Goal: Find specific page/section: Find specific page/section

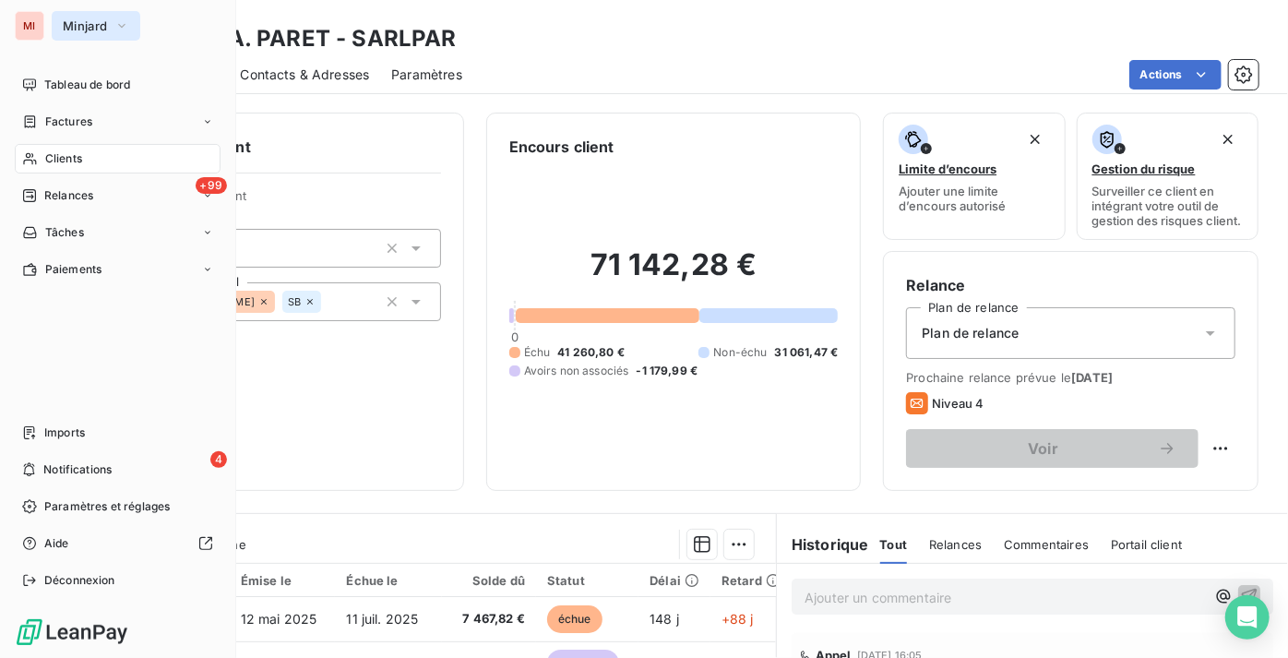
click at [117, 17] on icon "button" at bounding box center [121, 26] width 15 height 18
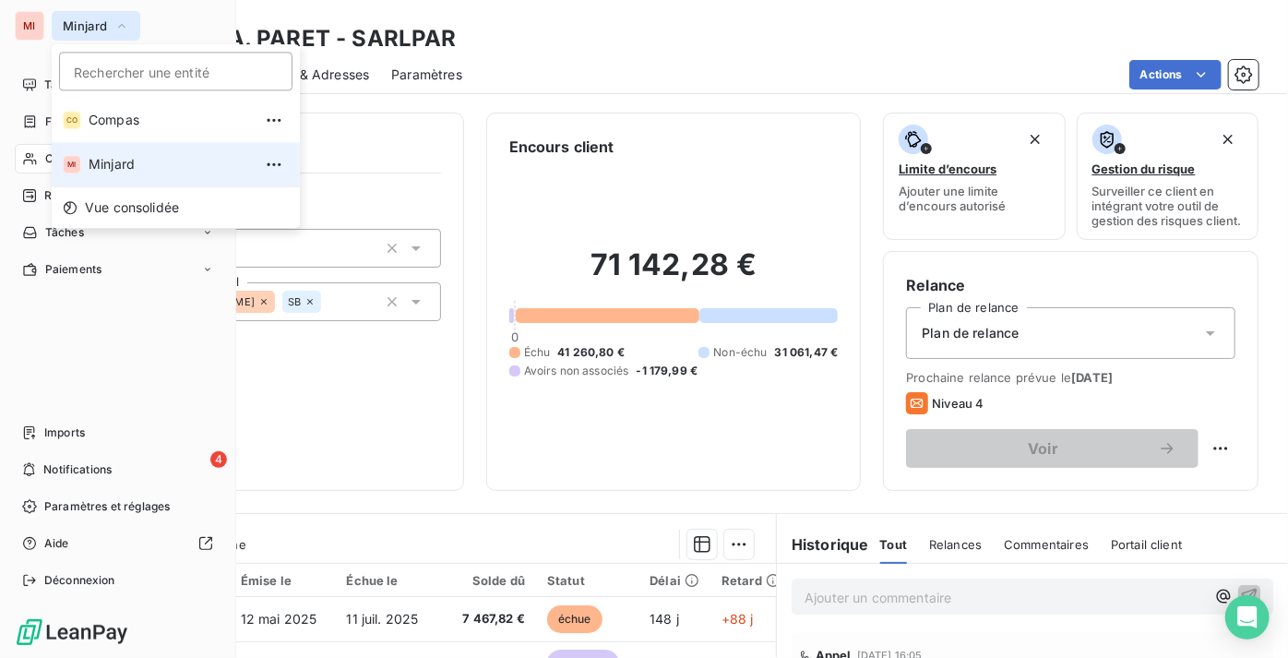
click at [112, 16] on button "Minjard" at bounding box center [96, 26] width 89 height 30
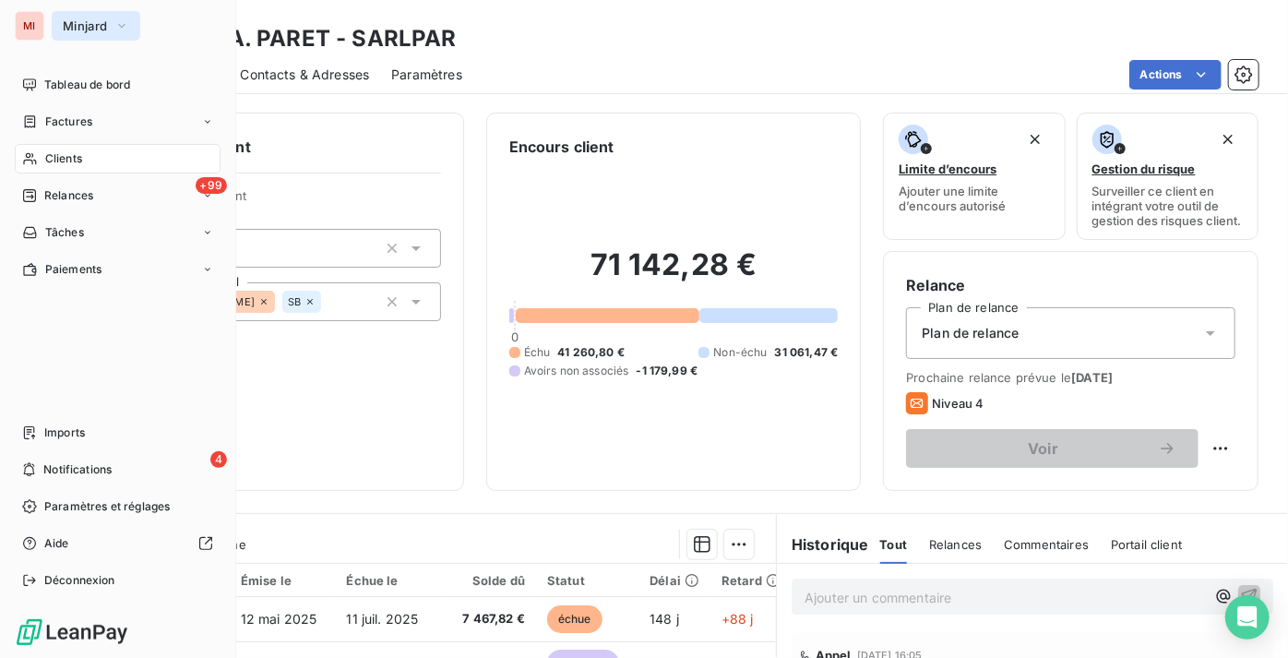
click at [115, 37] on button "Minjard" at bounding box center [96, 26] width 89 height 30
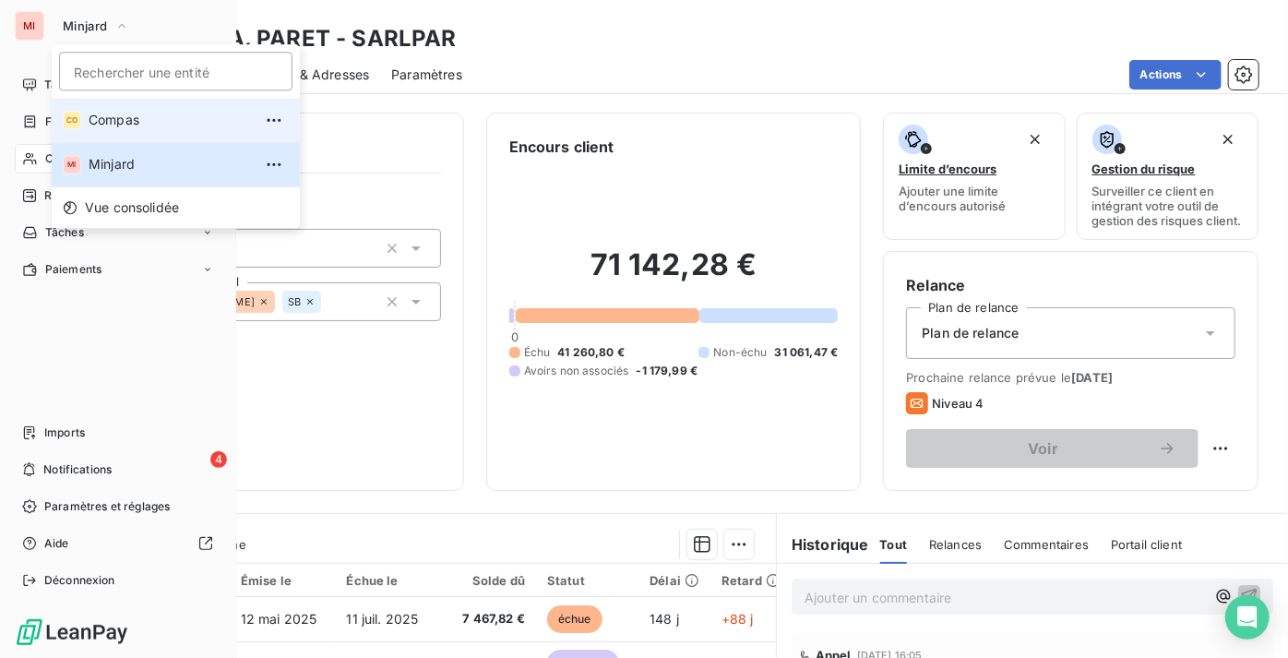
click at [130, 121] on span "Compas" at bounding box center [170, 120] width 163 height 18
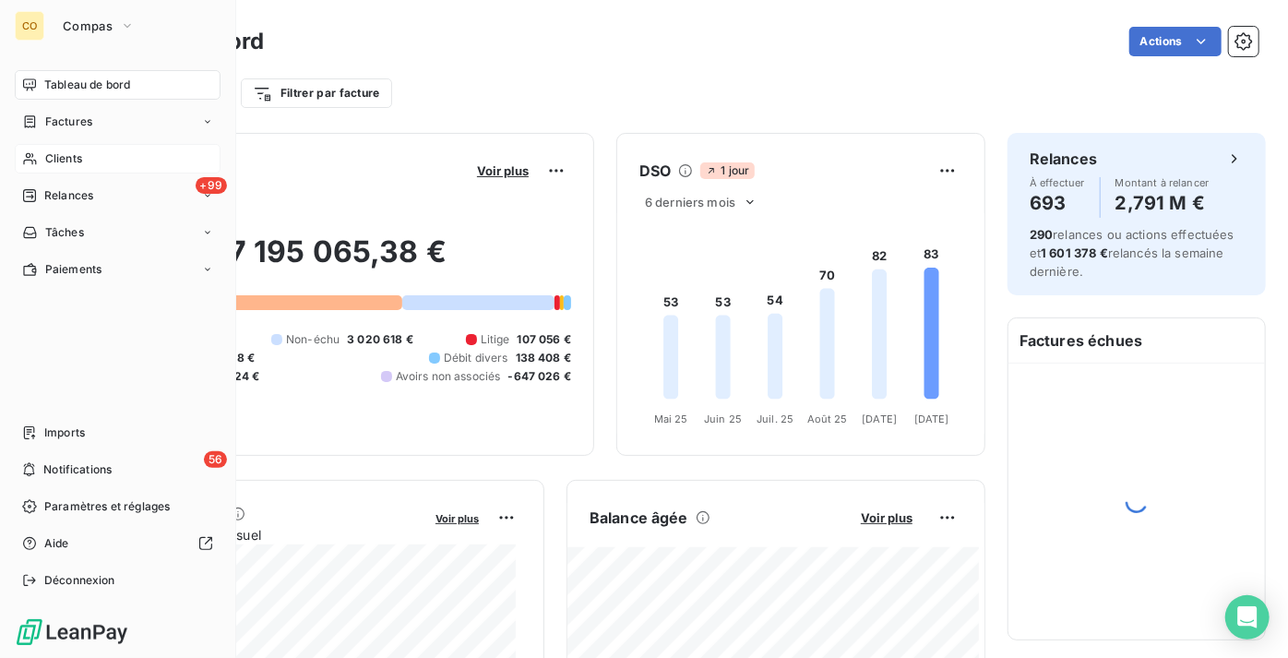
click at [145, 166] on div "Clients" at bounding box center [118, 159] width 206 height 30
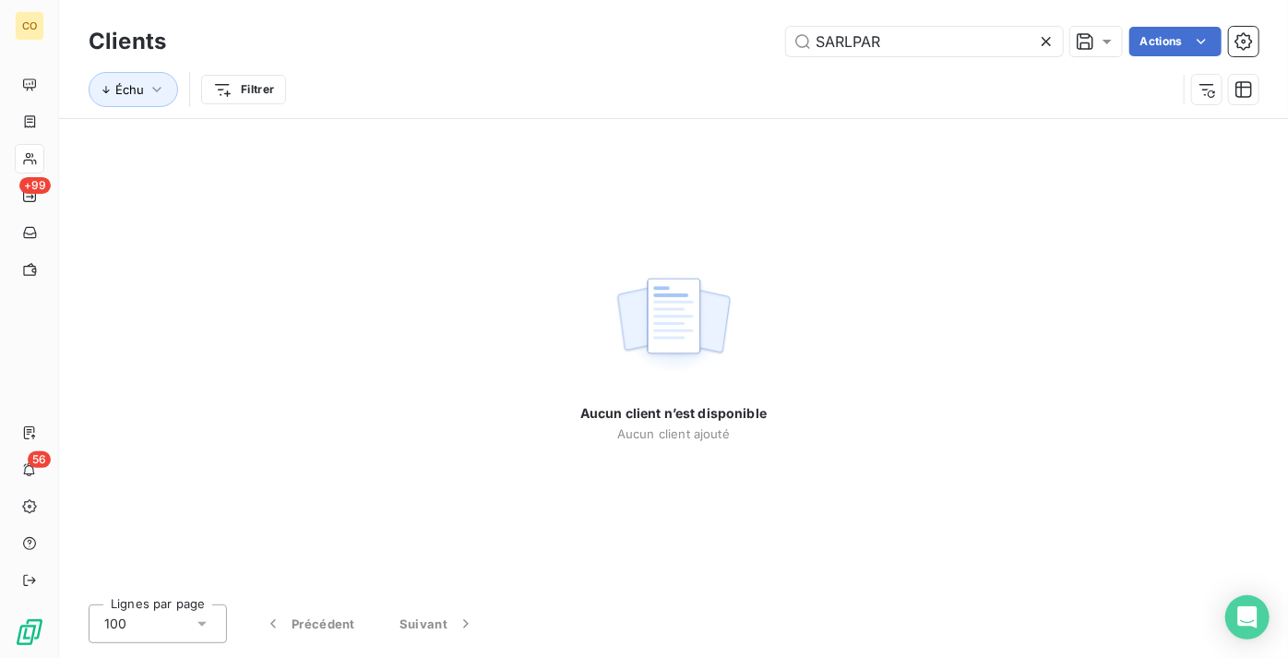
drag, startPoint x: 923, startPoint y: 42, endPoint x: 659, endPoint y: 56, distance: 265.2
click at [659, 56] on div "Clients SARLPAR Actions" at bounding box center [674, 41] width 1170 height 39
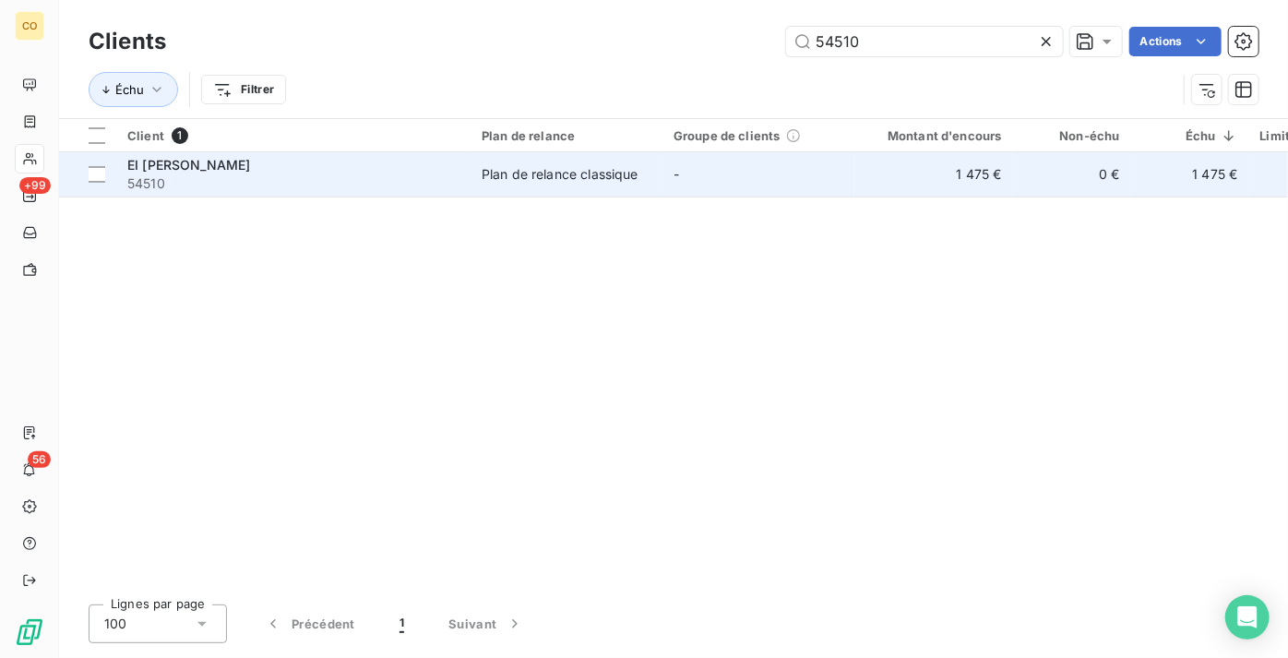
type input "54510"
click at [555, 182] on div "Plan de relance classique" at bounding box center [560, 174] width 157 height 18
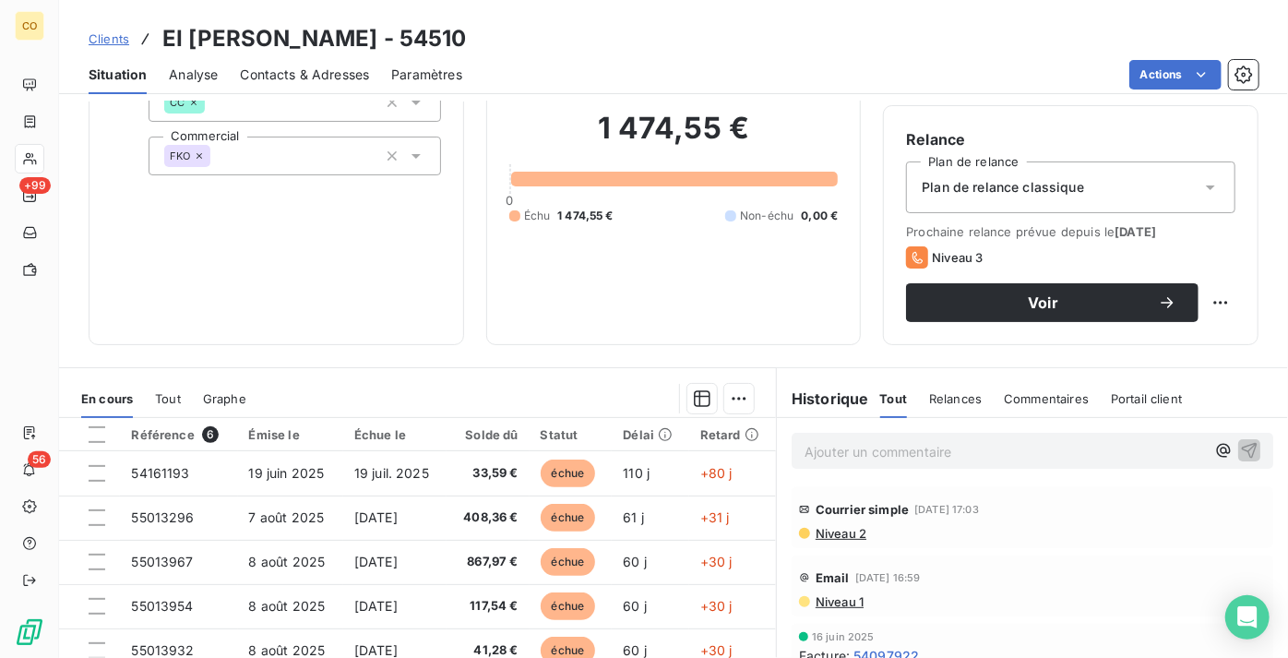
scroll to position [167, 0]
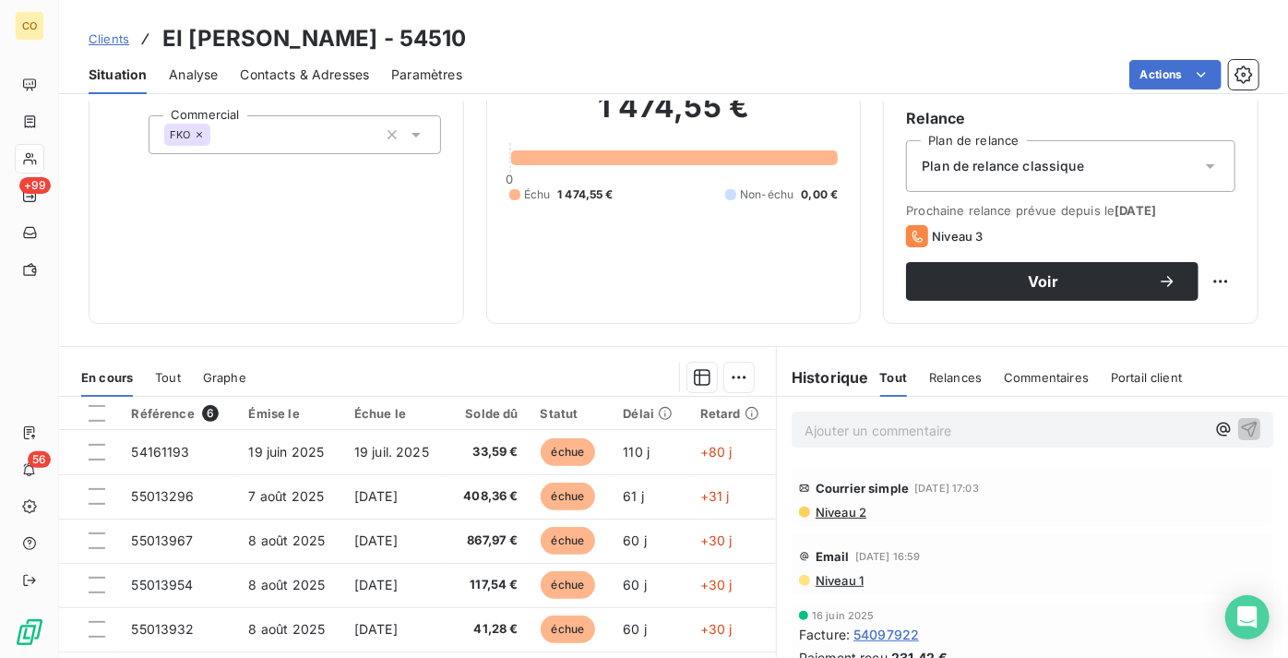
click at [843, 519] on span "Niveau 2" at bounding box center [840, 512] width 53 height 15
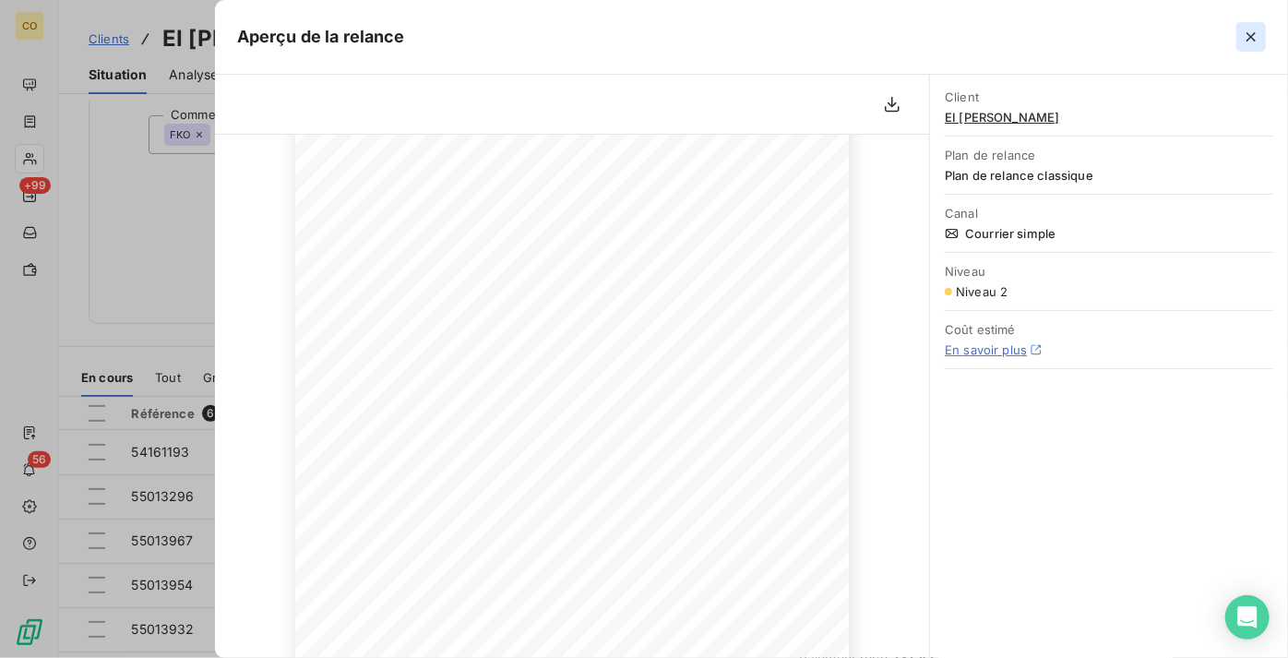
click at [1249, 42] on icon "button" at bounding box center [1251, 37] width 18 height 18
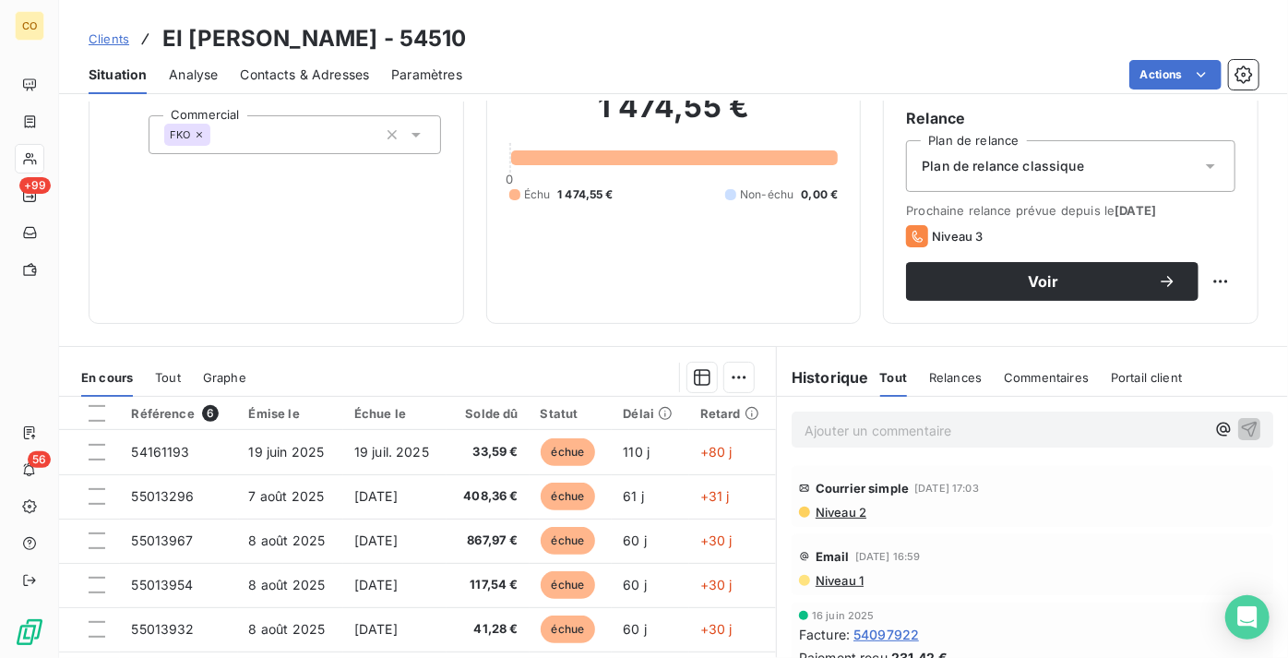
click at [120, 33] on span "Clients" at bounding box center [109, 38] width 41 height 15
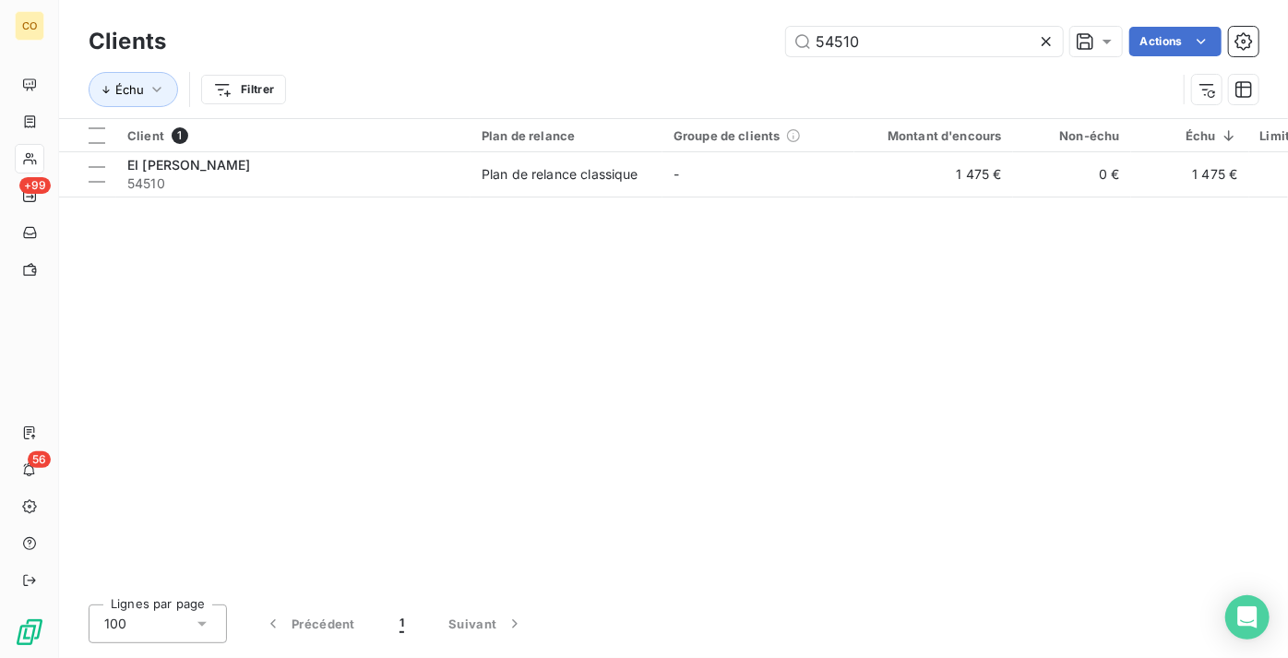
drag, startPoint x: 922, startPoint y: 37, endPoint x: 708, endPoint y: 56, distance: 214.9
click at [708, 56] on div "Clients 54510 Actions" at bounding box center [674, 41] width 1170 height 39
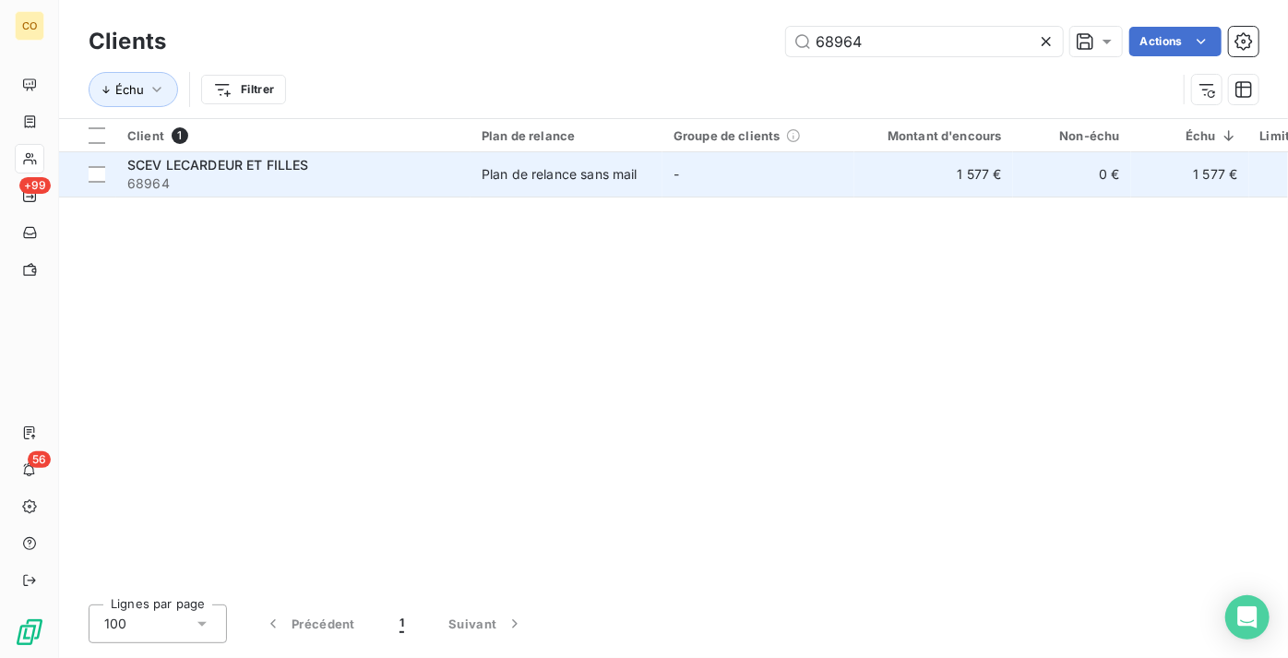
type input "68964"
click at [665, 176] on td "-" at bounding box center [758, 174] width 192 height 44
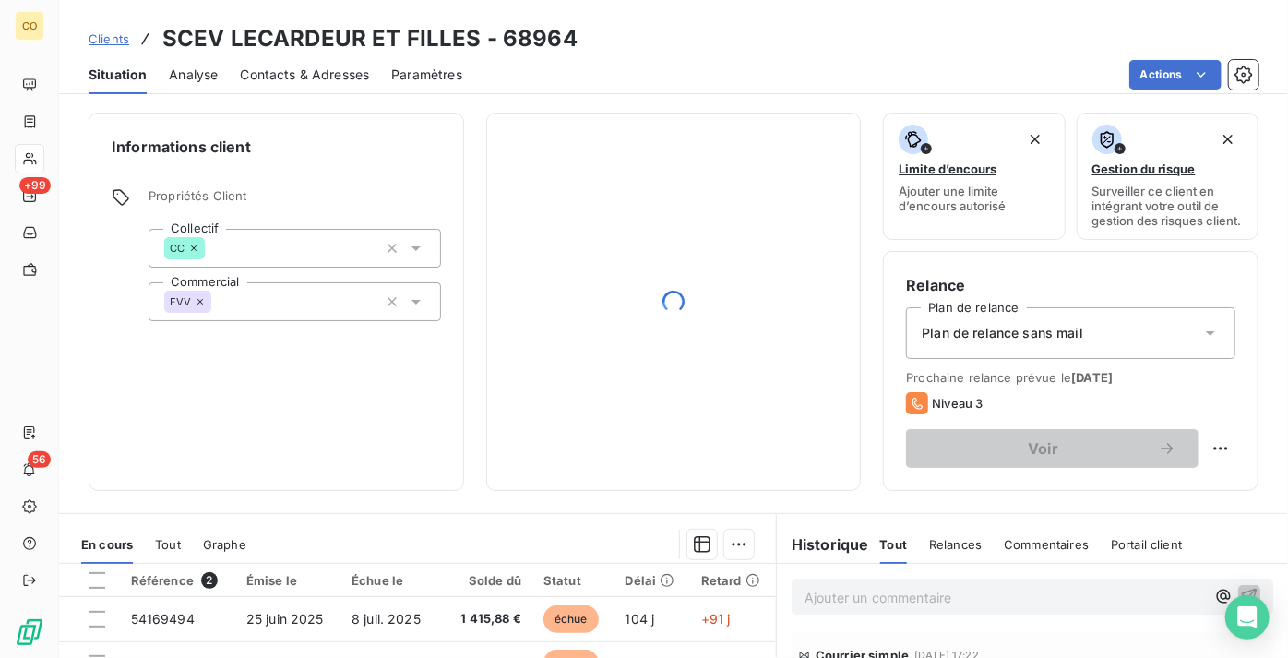
scroll to position [167, 0]
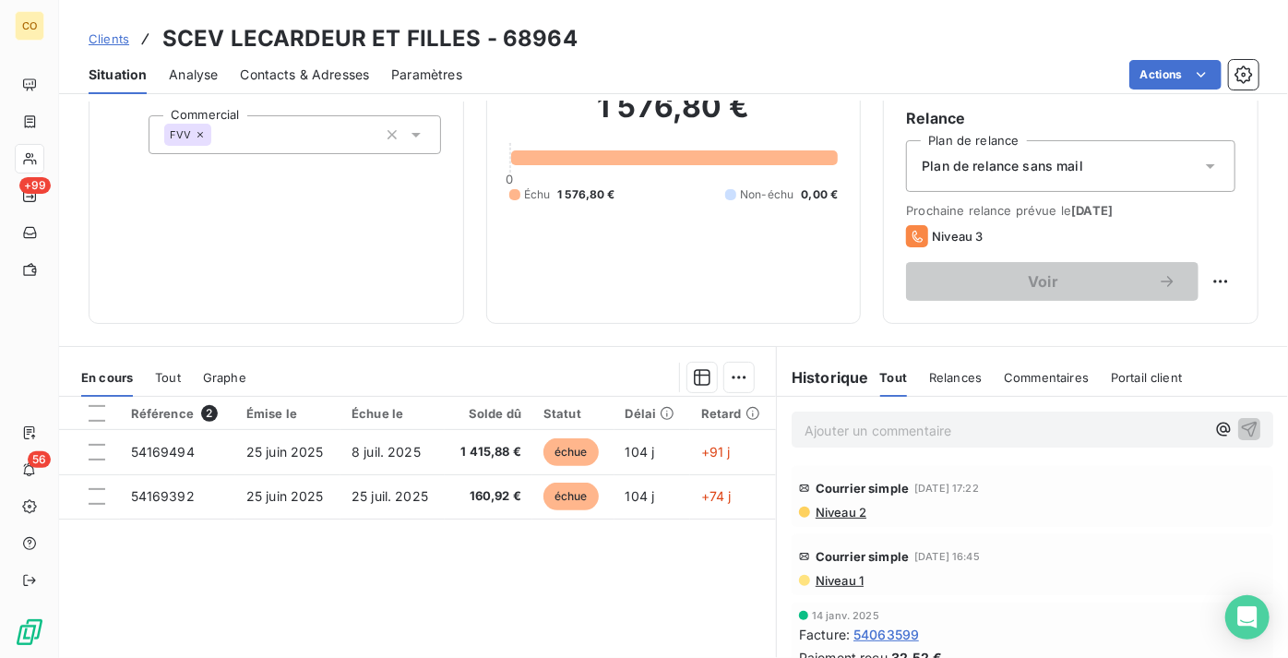
click at [839, 519] on span "Niveau 2" at bounding box center [840, 512] width 53 height 15
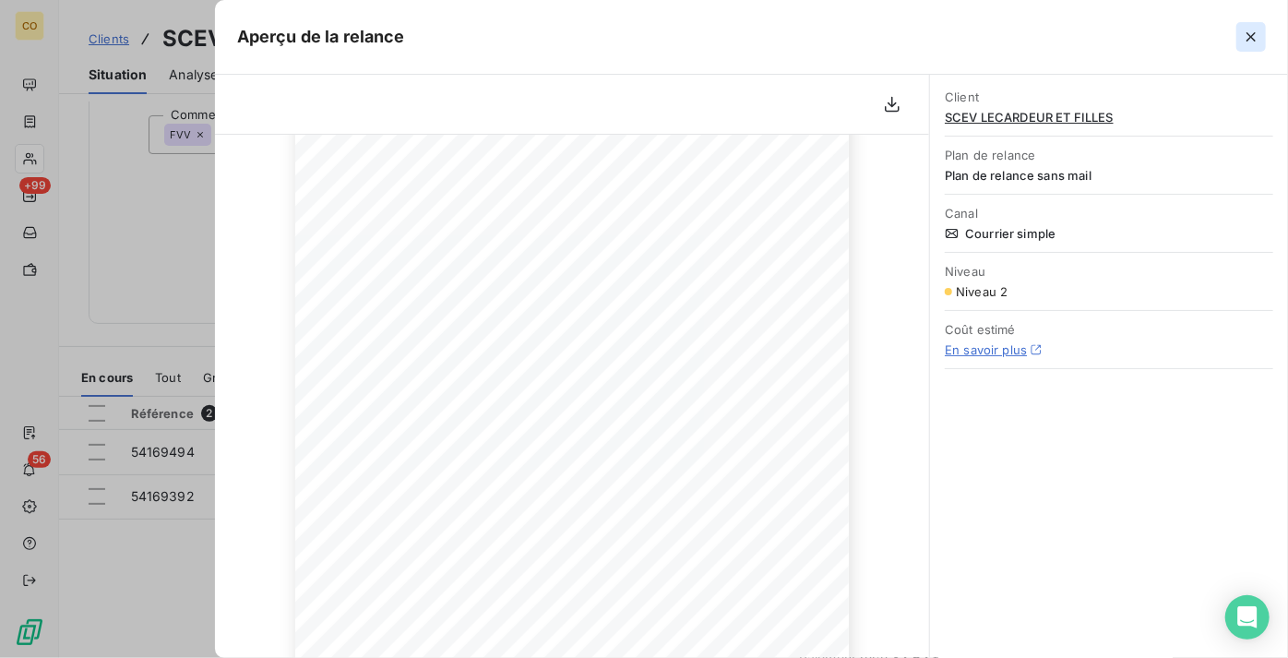
click at [1244, 40] on icon "button" at bounding box center [1251, 37] width 18 height 18
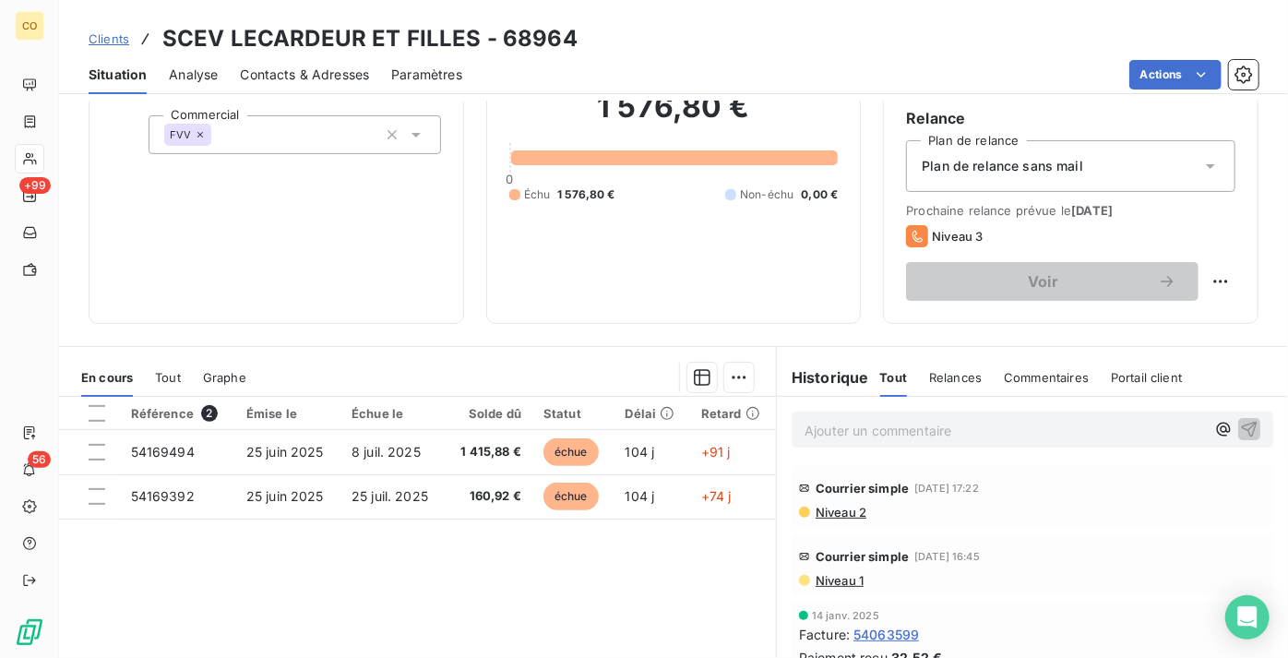
scroll to position [251, 0]
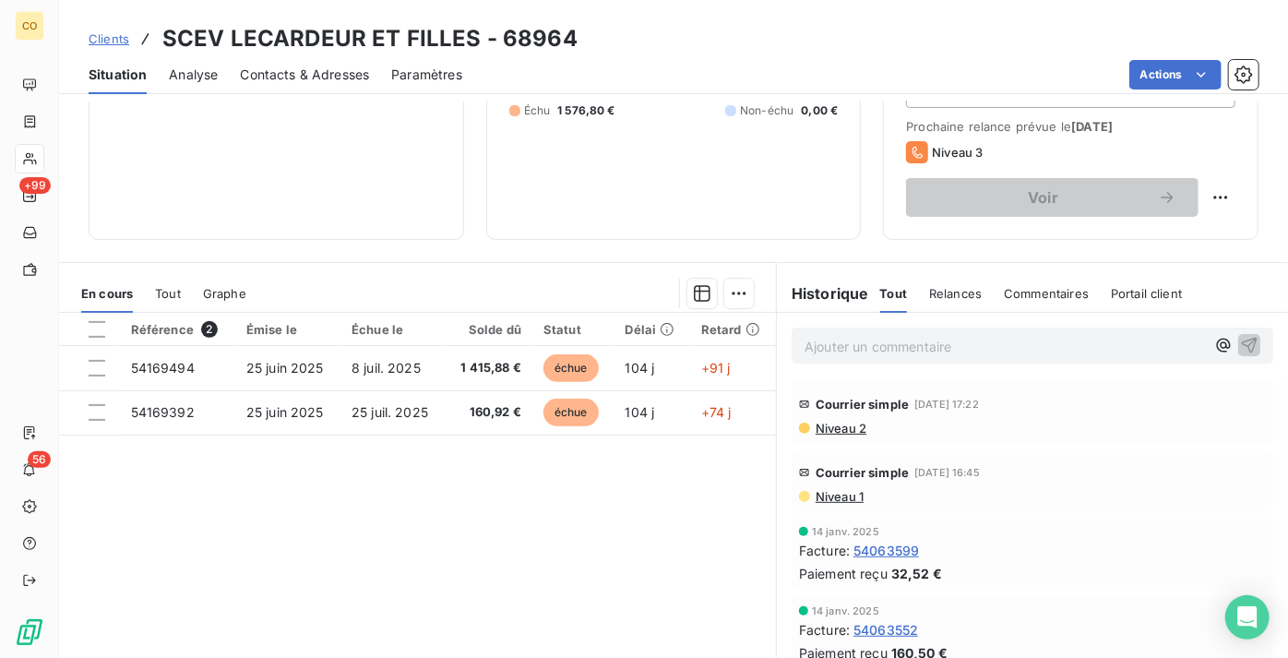
click at [827, 504] on span "Niveau 1" at bounding box center [839, 496] width 50 height 15
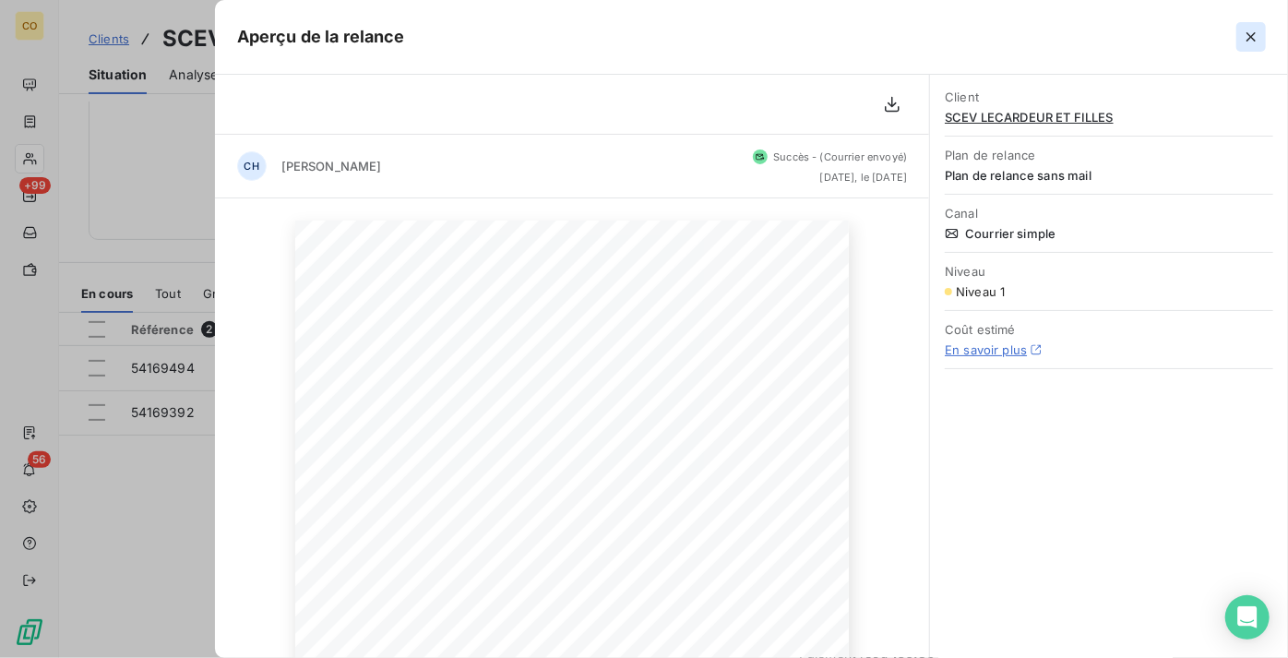
click at [1249, 42] on icon "button" at bounding box center [1251, 37] width 18 height 18
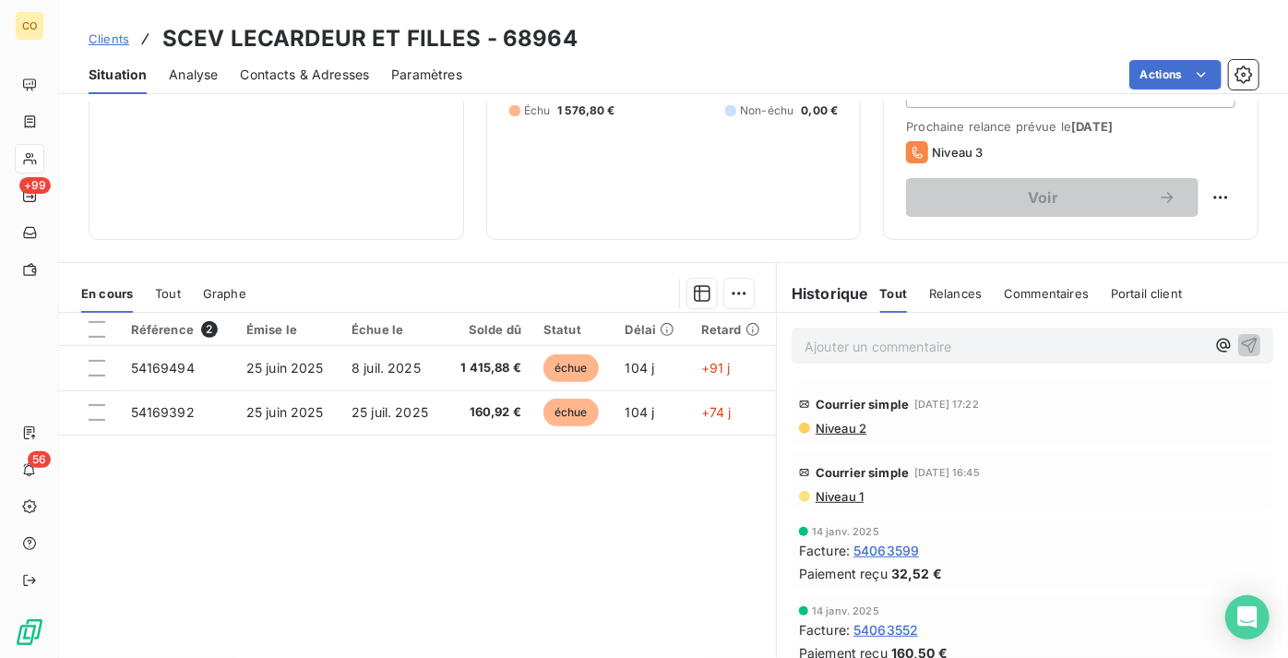
click at [839, 435] on span "Niveau 2" at bounding box center [840, 428] width 53 height 15
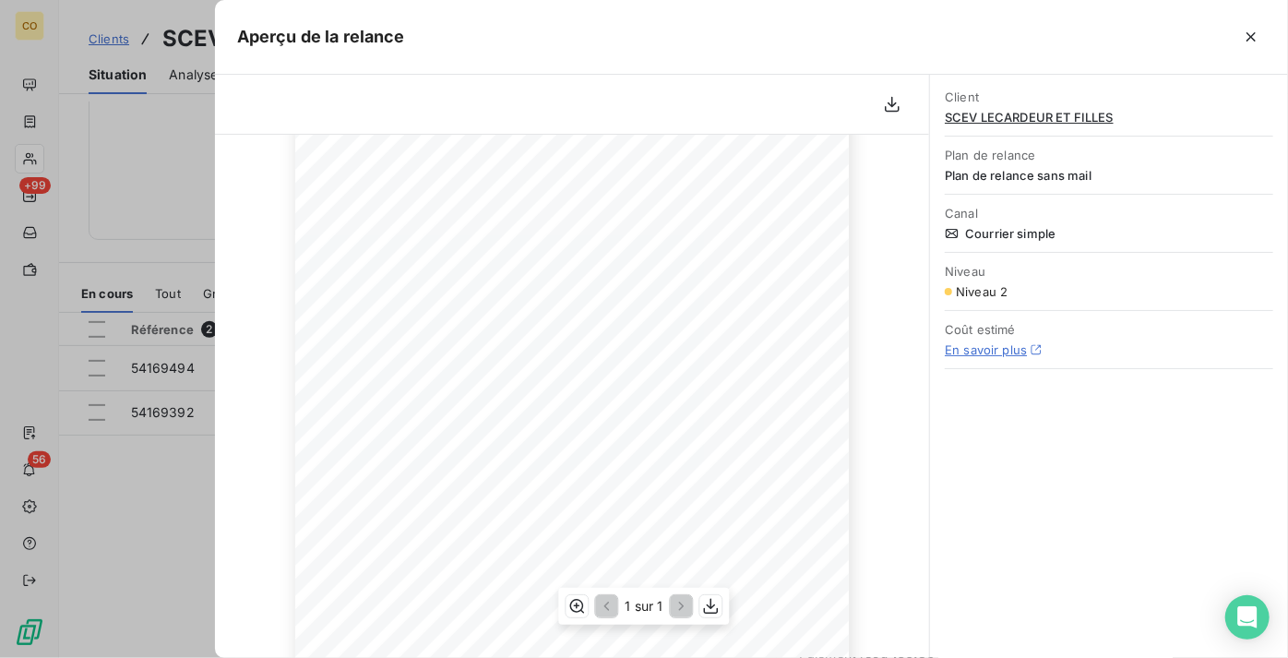
scroll to position [167, 0]
click at [1045, 56] on div "Aperçu de la relance" at bounding box center [751, 37] width 1073 height 75
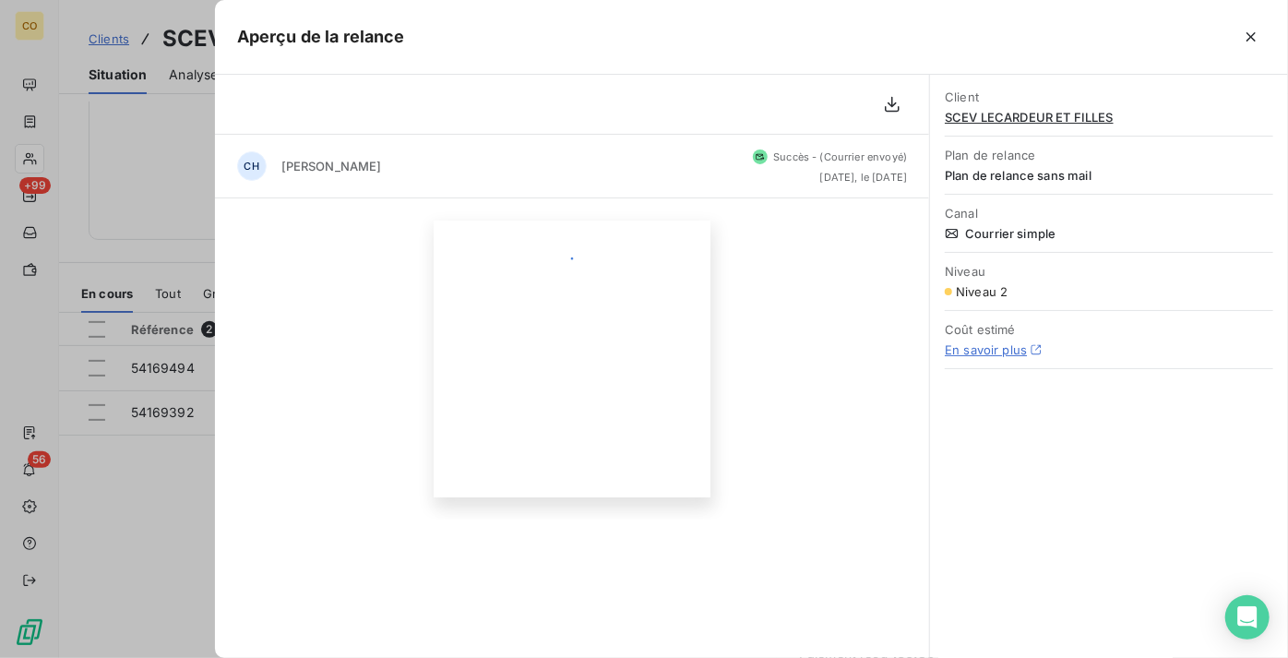
scroll to position [0, 0]
